Goal: Browse casually: Explore the website without a specific task or goal

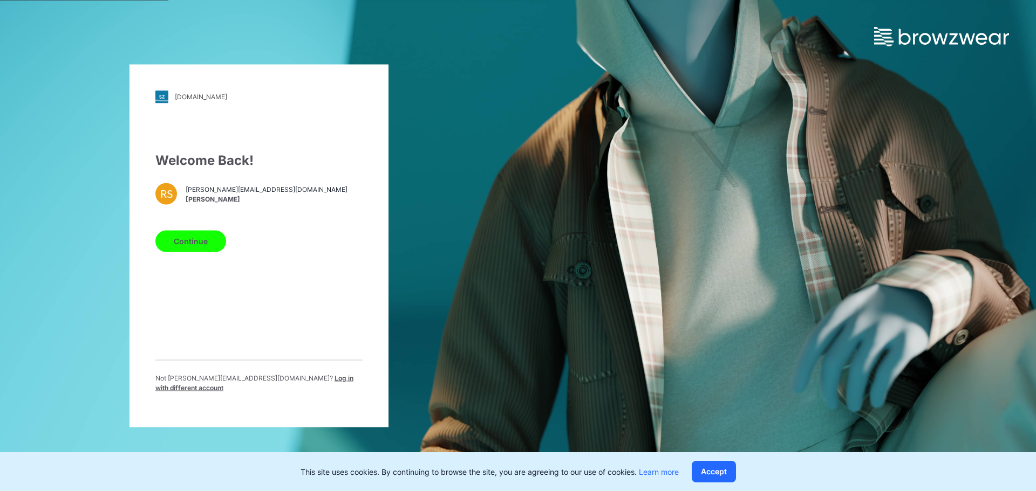
click at [197, 251] on button "Continue" at bounding box center [190, 241] width 71 height 22
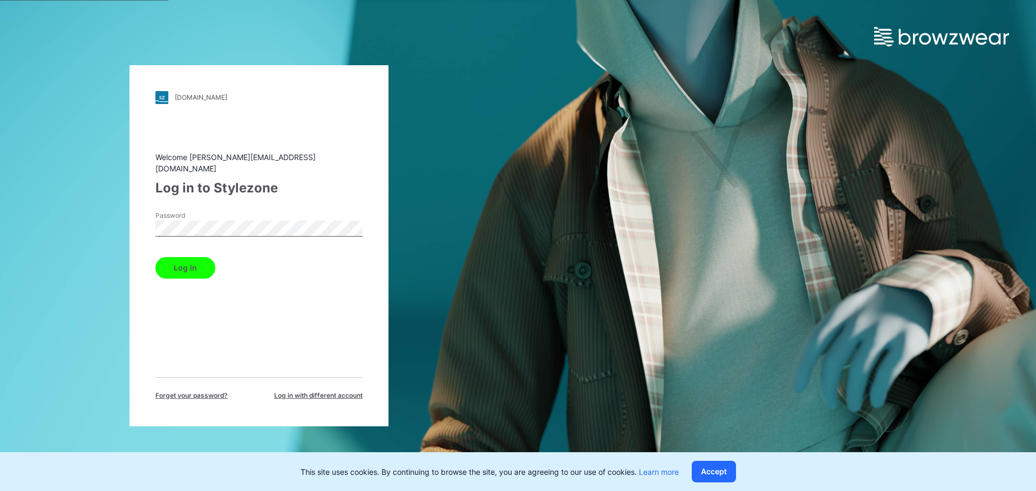
click at [190, 265] on button "Log in" at bounding box center [185, 268] width 60 height 22
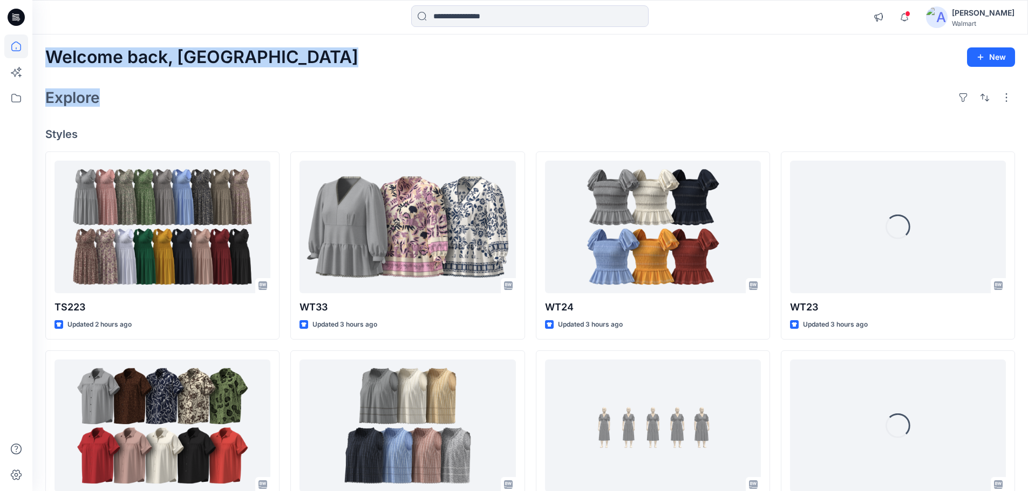
drag, startPoint x: 47, startPoint y: 60, endPoint x: 225, endPoint y: 79, distance: 179.0
click at [225, 79] on div "Welcome back, Rahul New Explore Styles TS223 Updated 2 hours ago WT9-(CAMP SHIR…" at bounding box center [529, 412] width 995 height 755
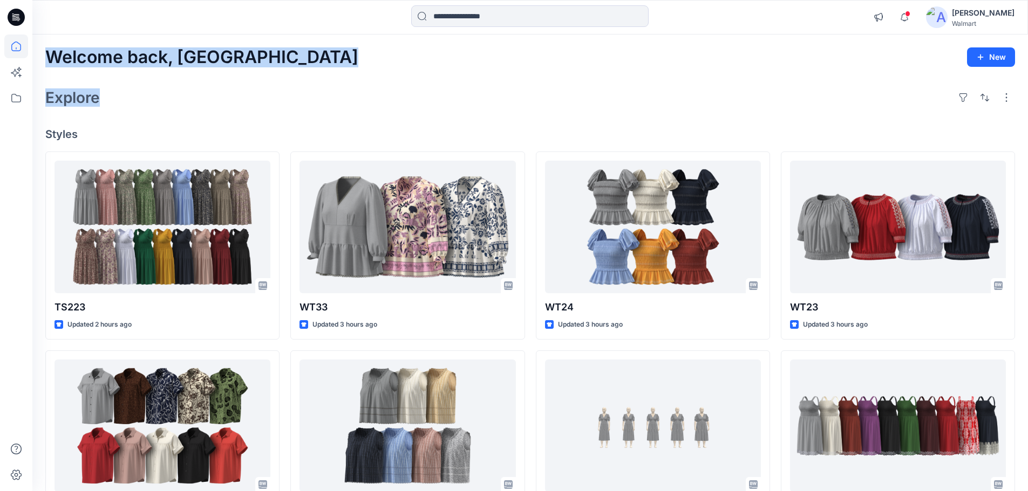
click at [335, 90] on div "Explore" at bounding box center [529, 98] width 969 height 26
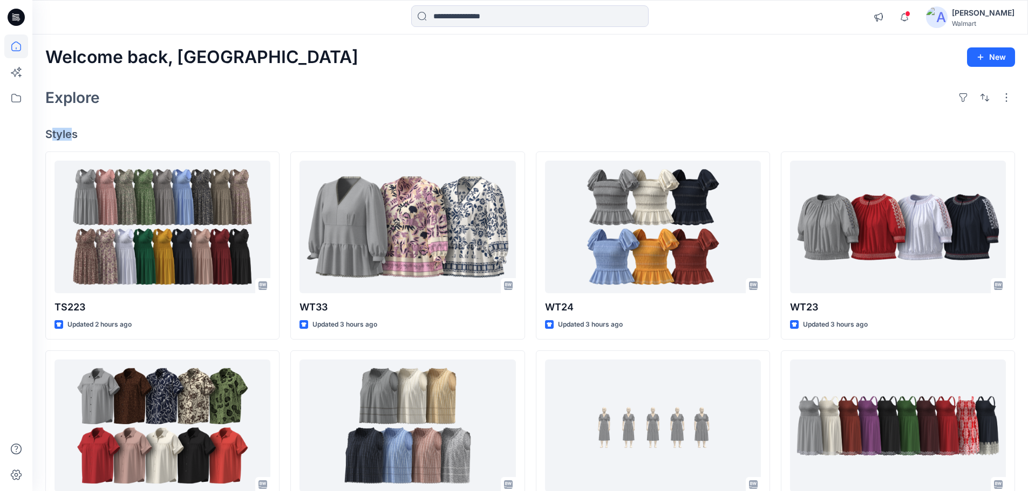
drag, startPoint x: 73, startPoint y: 133, endPoint x: 52, endPoint y: 134, distance: 20.5
click at [52, 134] on h4 "Styles" at bounding box center [529, 134] width 969 height 13
click at [117, 131] on h4 "Styles" at bounding box center [529, 134] width 969 height 13
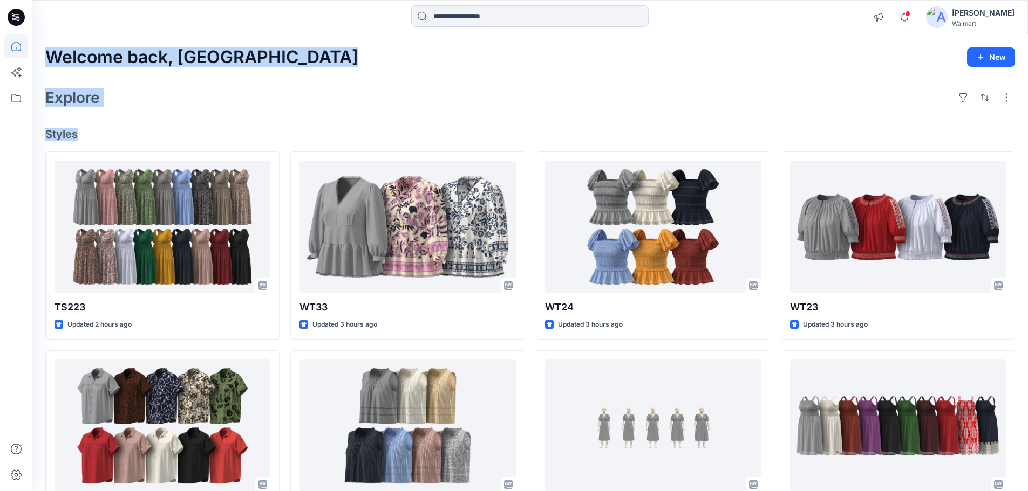
drag, startPoint x: 77, startPoint y: 133, endPoint x: 46, endPoint y: 64, distance: 75.4
click at [46, 64] on div "Welcome back, Rahul New Explore Styles TS223 Updated 2 hours ago WT9-(CAMP SHIR…" at bounding box center [529, 412] width 995 height 755
click at [263, 93] on div "Explore" at bounding box center [529, 98] width 969 height 26
drag, startPoint x: 49, startPoint y: 56, endPoint x: 136, endPoint y: 136, distance: 118.7
click at [136, 136] on div "Welcome back, Rahul New Explore Styles TS223 Updated 2 hours ago WT9-(CAMP SHIR…" at bounding box center [529, 412] width 995 height 755
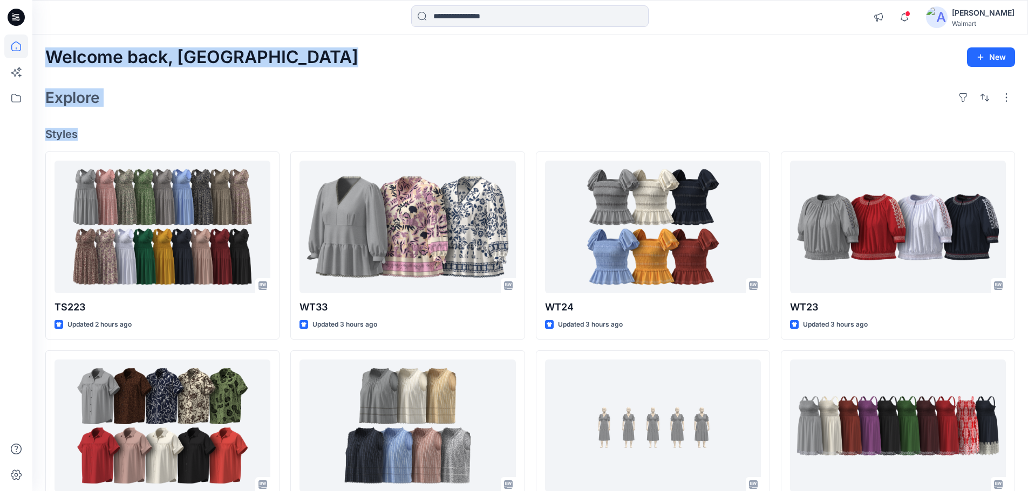
click at [236, 126] on div "Welcome back, Rahul New Explore Styles TS223 Updated 2 hours ago WT9-(CAMP SHIR…" at bounding box center [529, 412] width 995 height 755
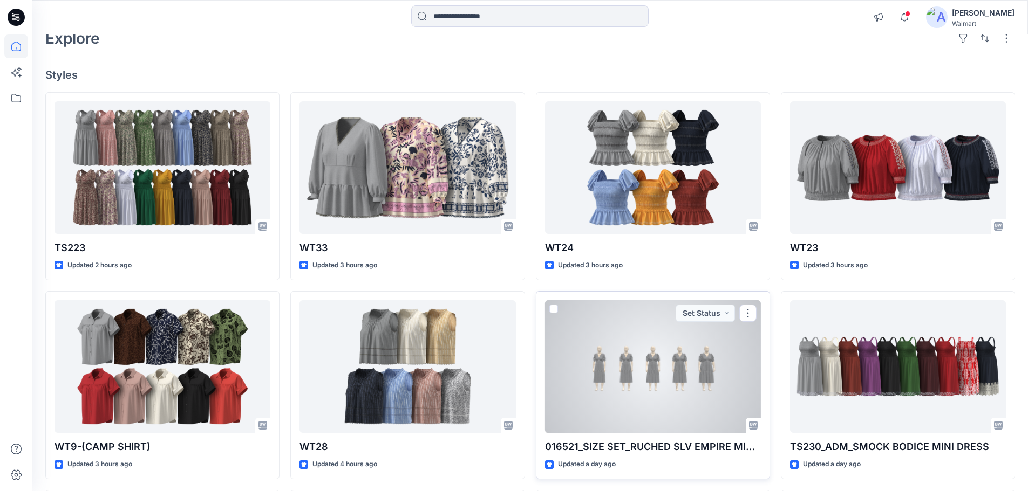
scroll to position [162, 0]
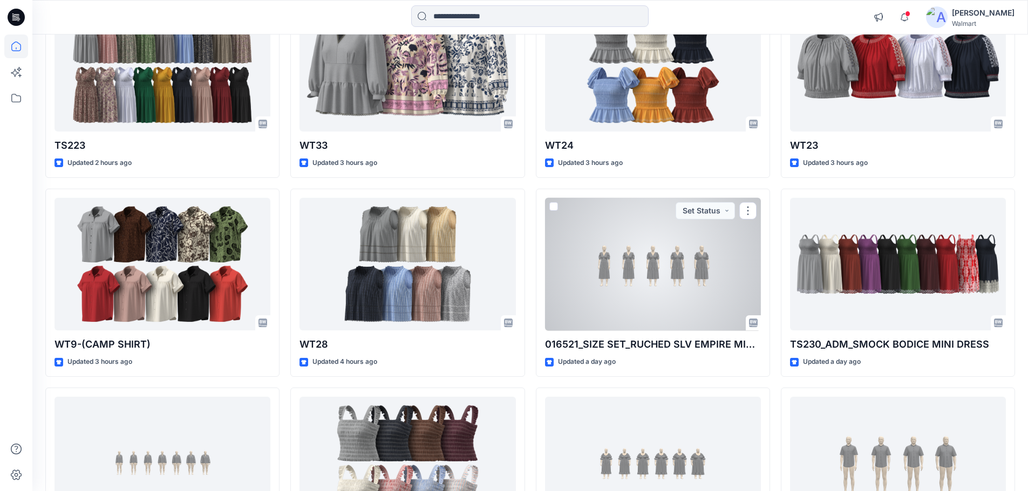
drag, startPoint x: 634, startPoint y: 279, endPoint x: 619, endPoint y: 284, distance: 15.4
click at [635, 279] on div at bounding box center [653, 264] width 216 height 133
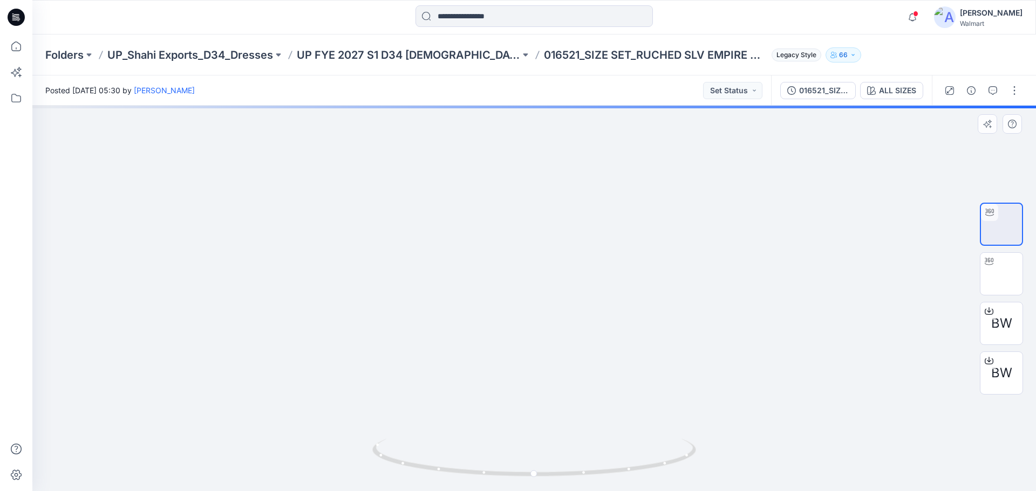
drag, startPoint x: 498, startPoint y: 347, endPoint x: 482, endPoint y: 307, distance: 43.8
click at [482, 307] on img at bounding box center [534, 142] width 930 height 698
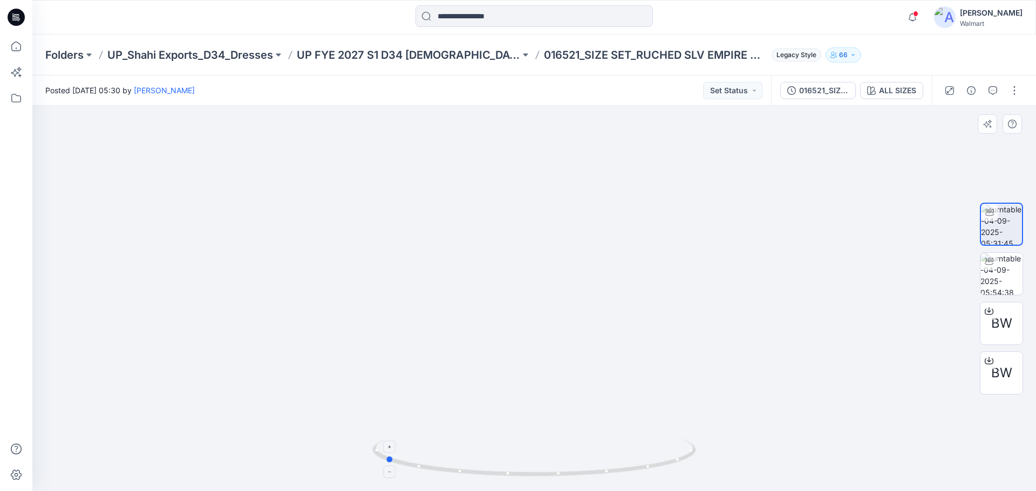
drag, startPoint x: 608, startPoint y: 476, endPoint x: 459, endPoint y: 461, distance: 150.1
click at [459, 461] on icon at bounding box center [535, 459] width 326 height 40
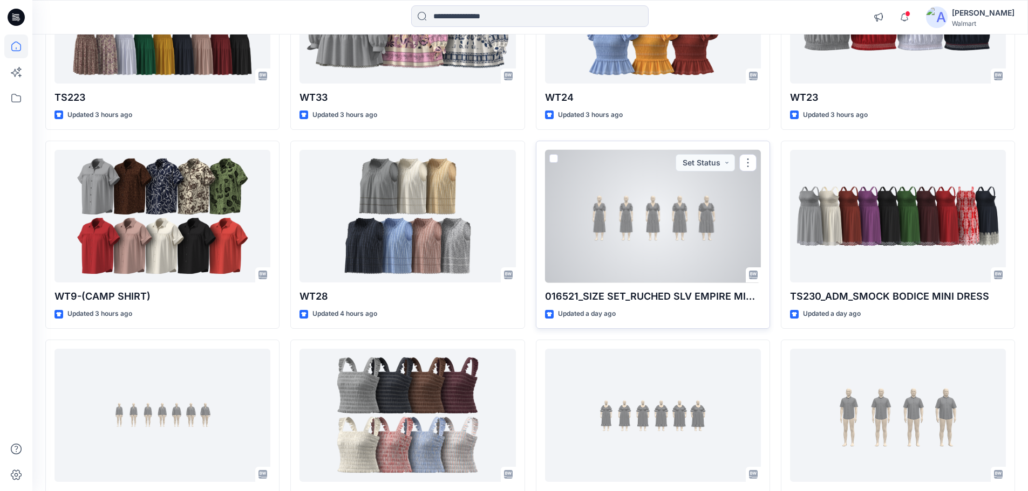
scroll to position [298, 0]
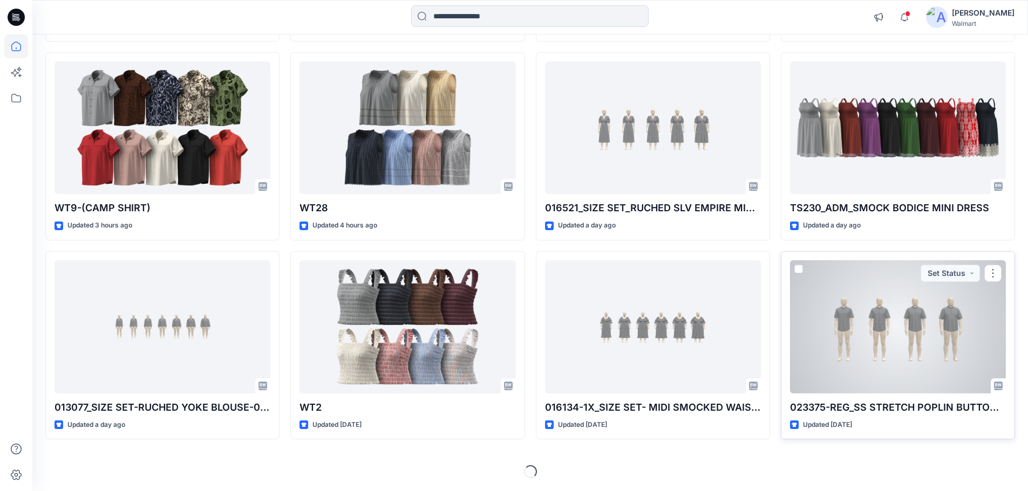
click at [894, 320] on div at bounding box center [898, 327] width 216 height 133
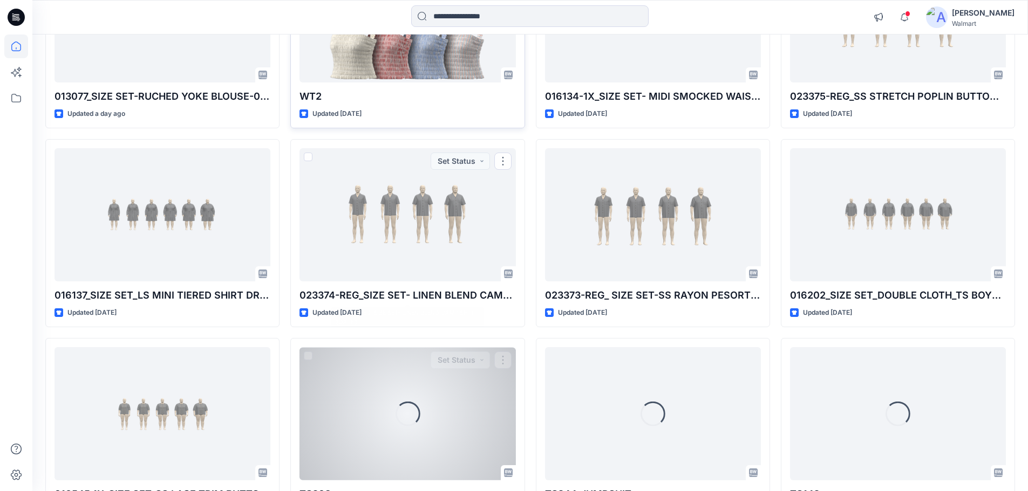
scroll to position [622, 0]
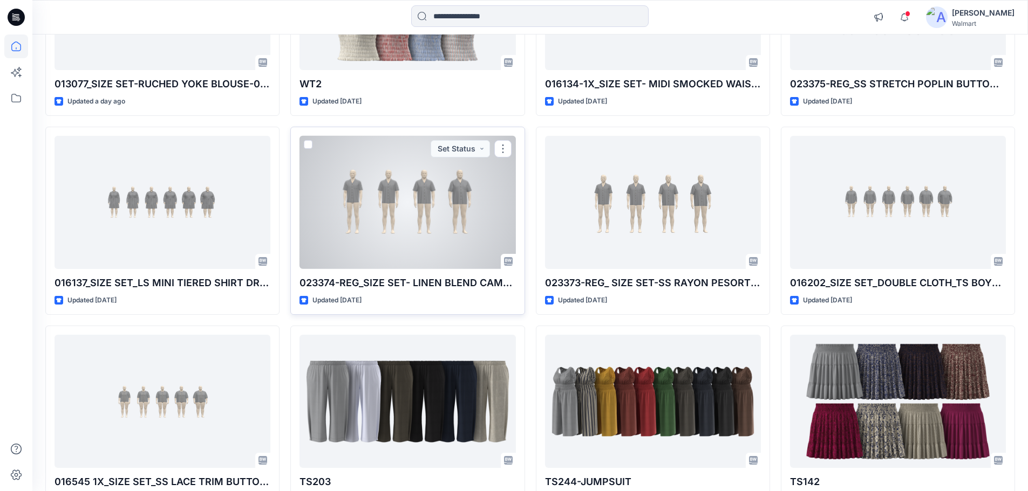
click at [371, 211] on div at bounding box center [407, 202] width 216 height 133
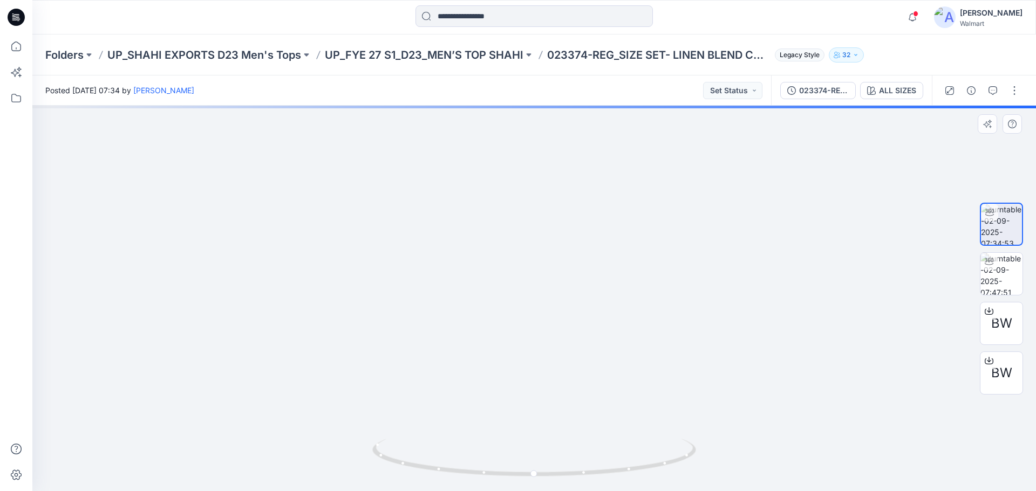
drag, startPoint x: 543, startPoint y: 339, endPoint x: 502, endPoint y: 354, distance: 43.5
click at [502, 354] on img at bounding box center [534, 213] width 767 height 557
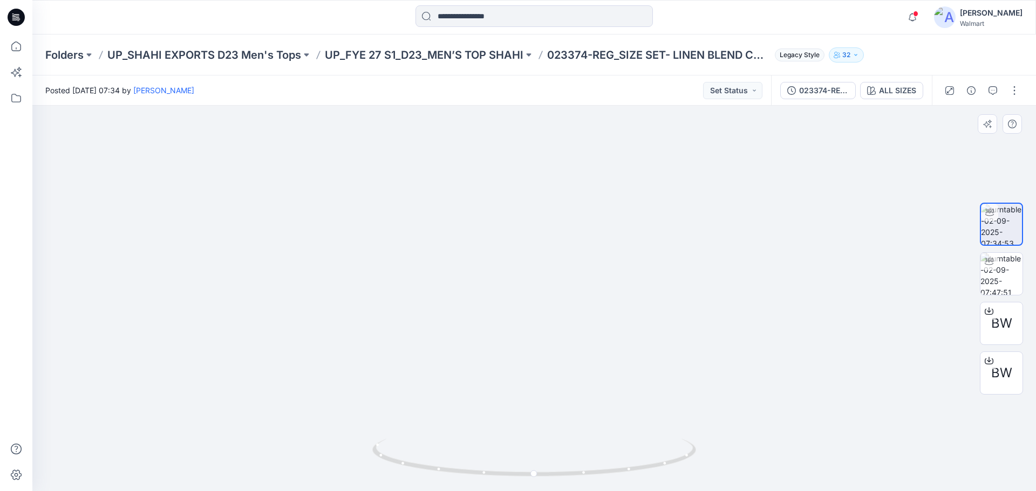
drag, startPoint x: 537, startPoint y: 357, endPoint x: 397, endPoint y: 337, distance: 141.1
click at [397, 337] on img at bounding box center [534, 154] width 984 height 674
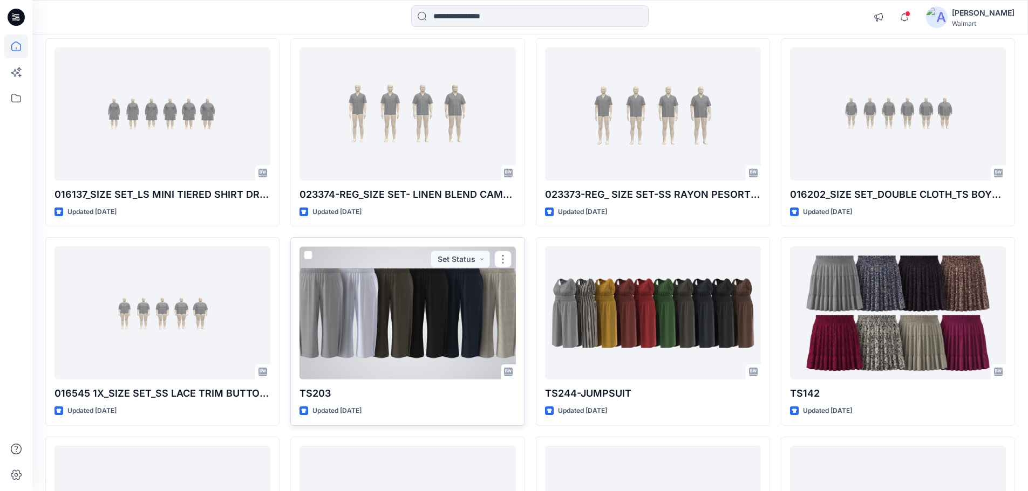
scroll to position [730, 0]
